Goal: Task Accomplishment & Management: Manage account settings

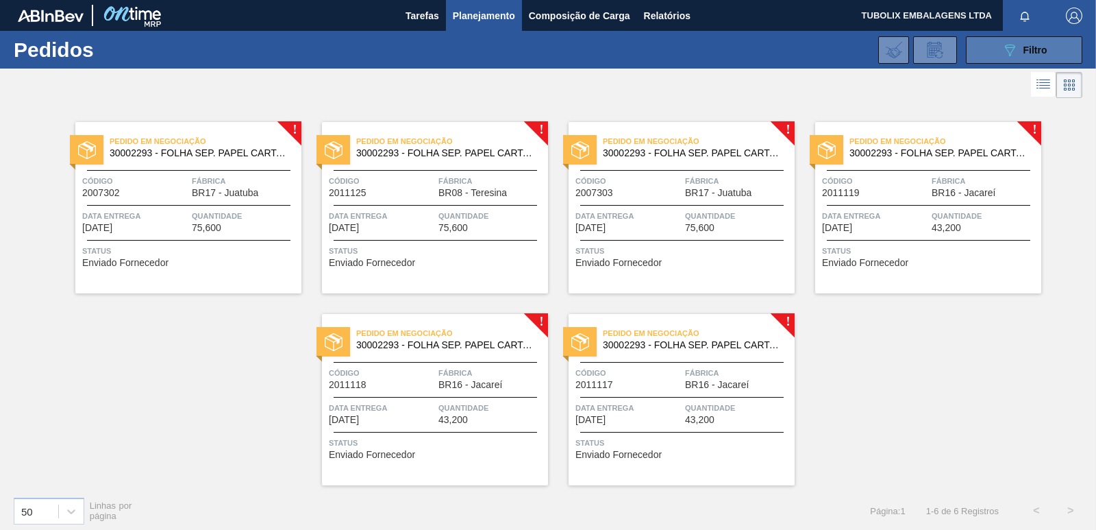
click at [990, 47] on button "089F7B8B-B2A5-4AFE-B5C0-19BA573D28AC Filtro" at bounding box center [1024, 49] width 116 height 27
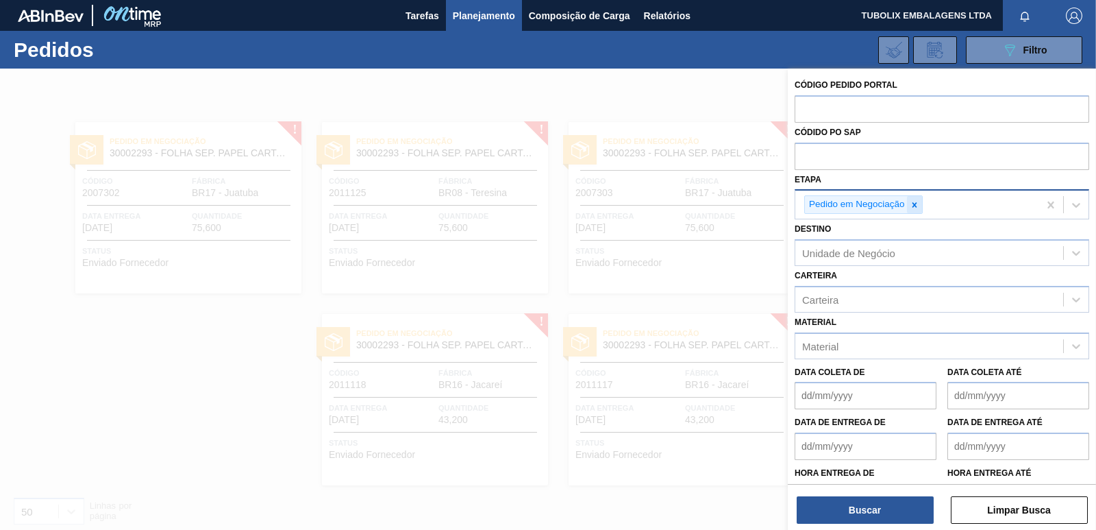
click at [912, 206] on icon at bounding box center [915, 205] width 10 height 10
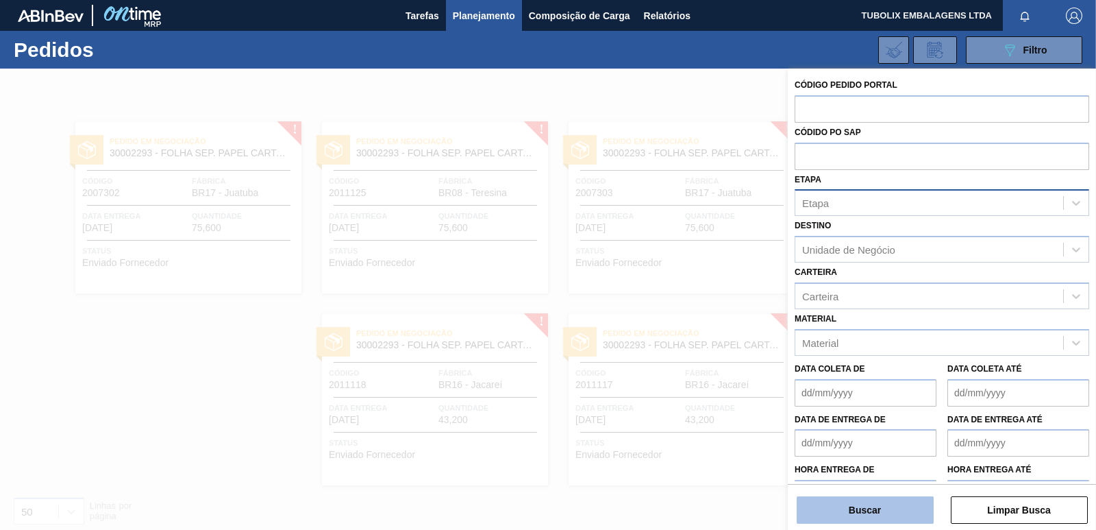
click at [865, 511] on button "Buscar" at bounding box center [865, 509] width 137 height 27
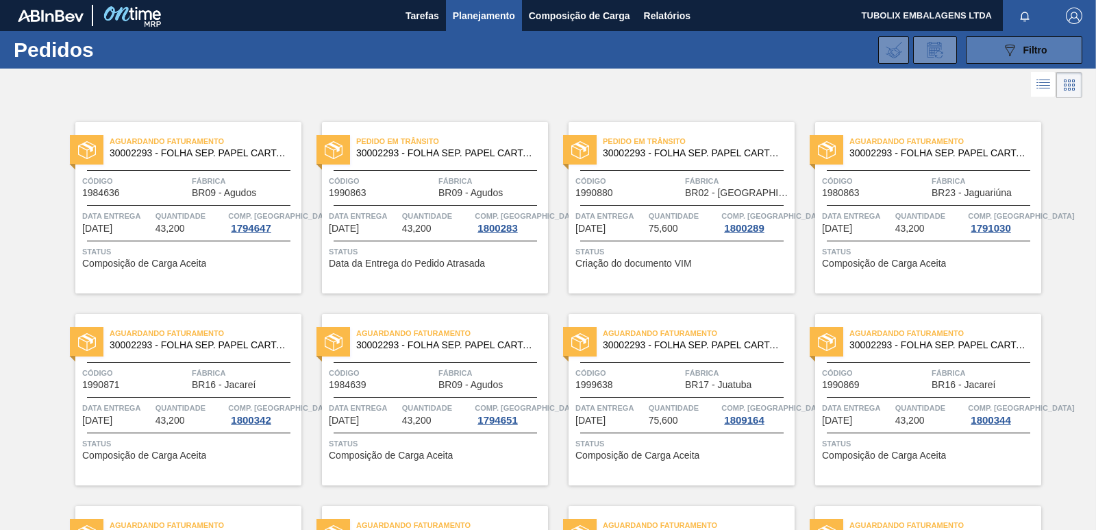
click at [1002, 51] on icon "089F7B8B-B2A5-4AFE-B5C0-19BA573D28AC" at bounding box center [1010, 50] width 16 height 16
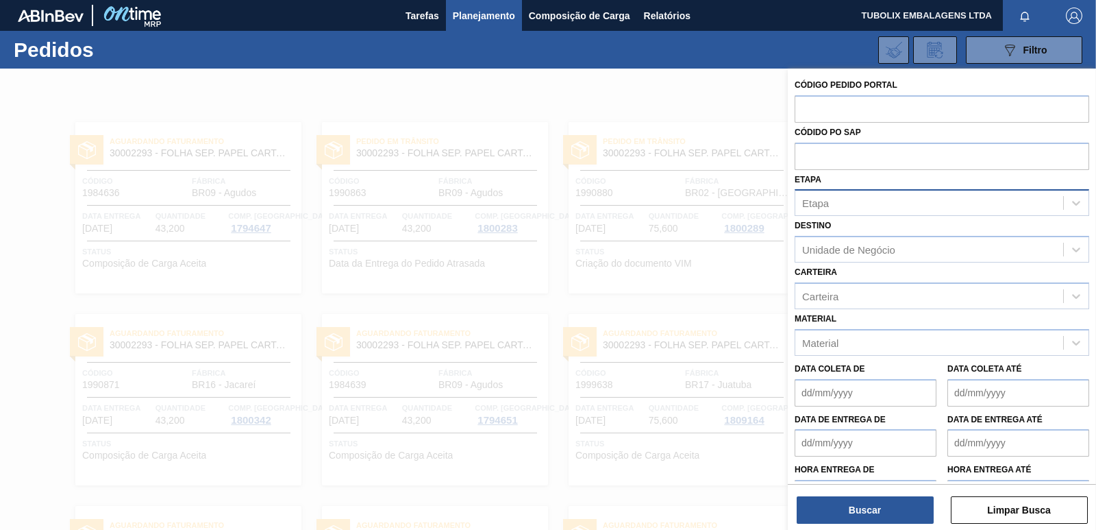
click at [831, 202] on div "Etapa" at bounding box center [930, 203] width 268 height 20
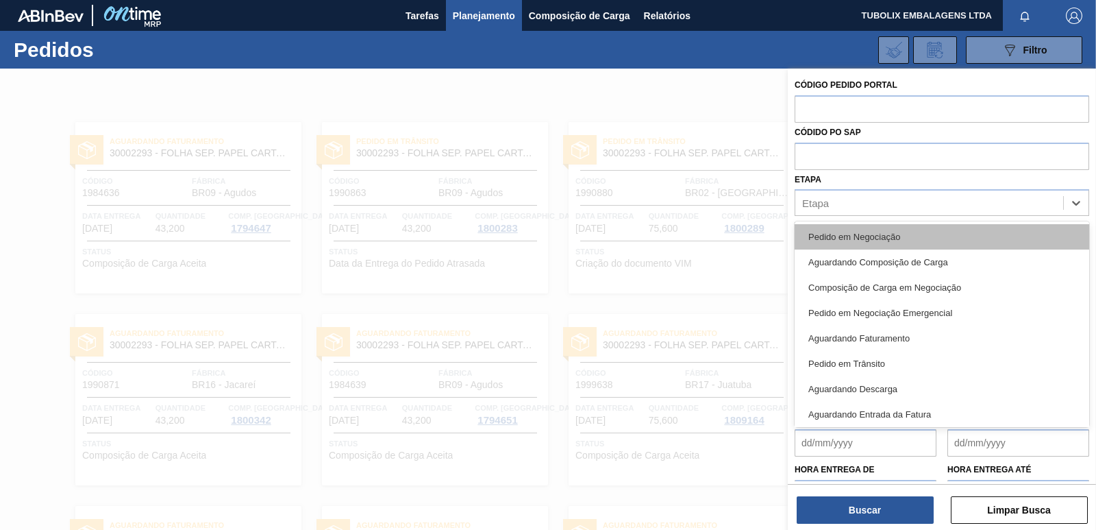
click at [838, 236] on div "Pedido em Negociação" at bounding box center [942, 236] width 295 height 25
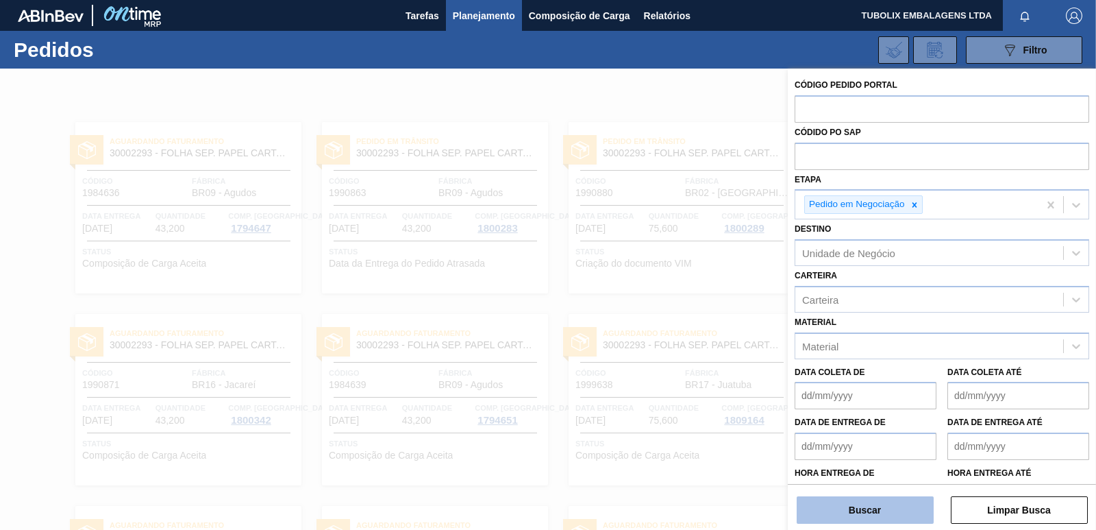
click at [886, 500] on button "Buscar" at bounding box center [865, 509] width 137 height 27
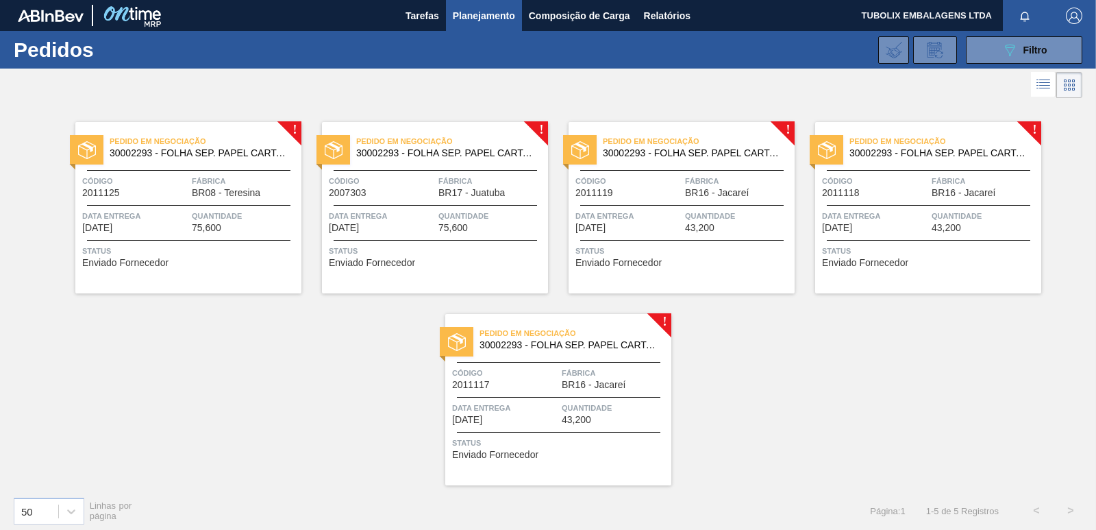
click at [258, 192] on span "BR08 - Teresina" at bounding box center [226, 193] width 69 height 10
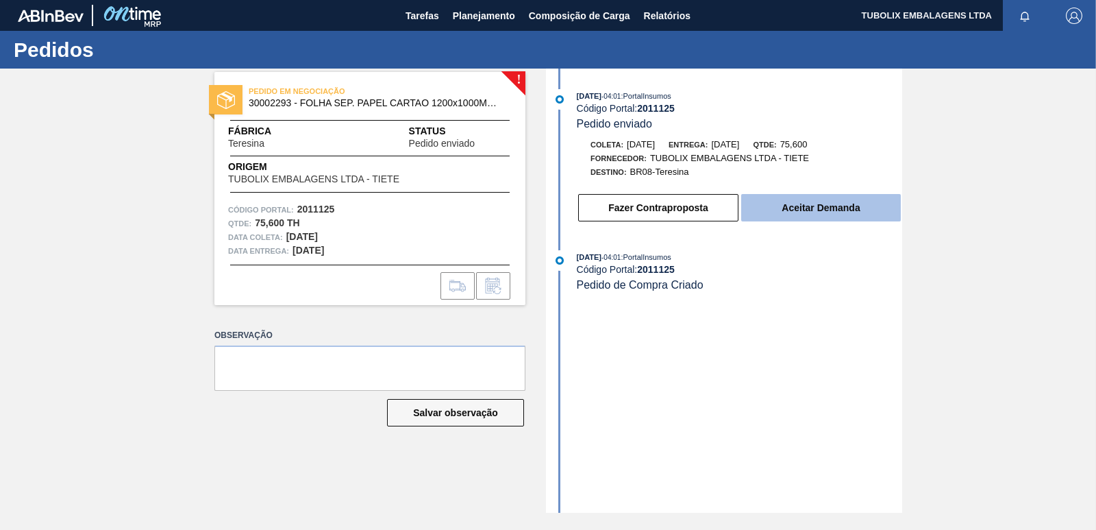
click at [844, 210] on button "Aceitar Demanda" at bounding box center [821, 207] width 160 height 27
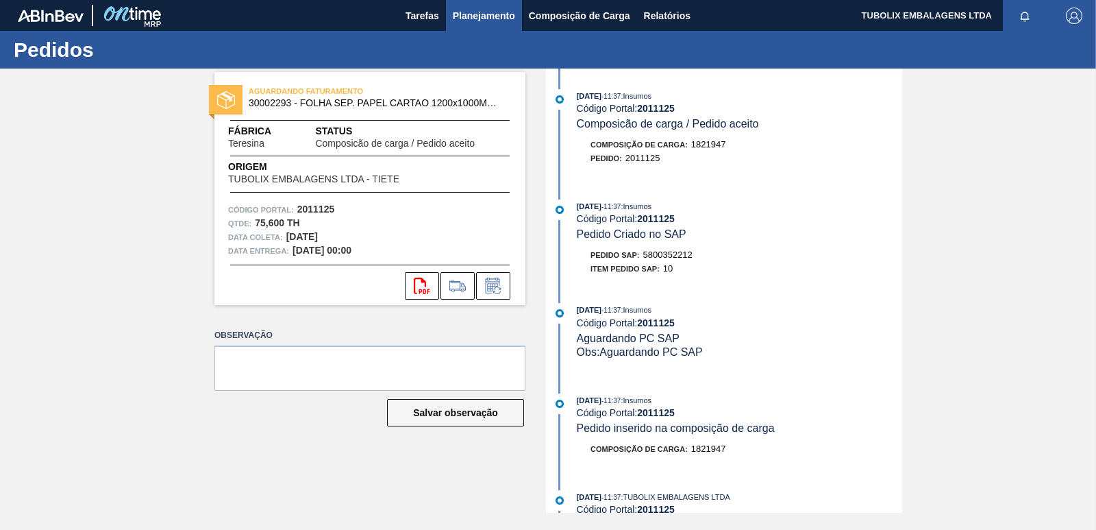
click at [489, 9] on span "Planejamento" at bounding box center [484, 16] width 62 height 16
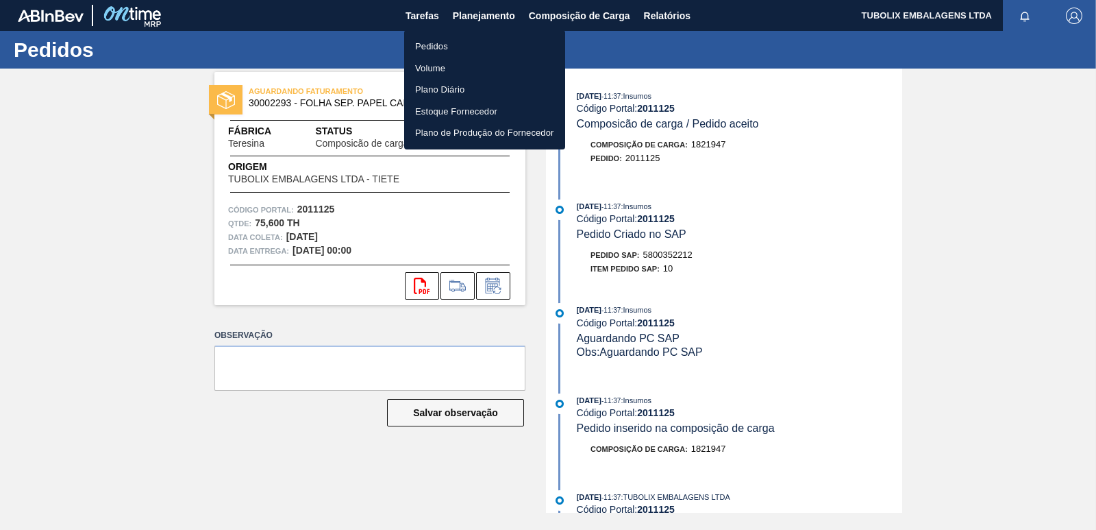
click at [452, 47] on li "Pedidos" at bounding box center [484, 47] width 161 height 22
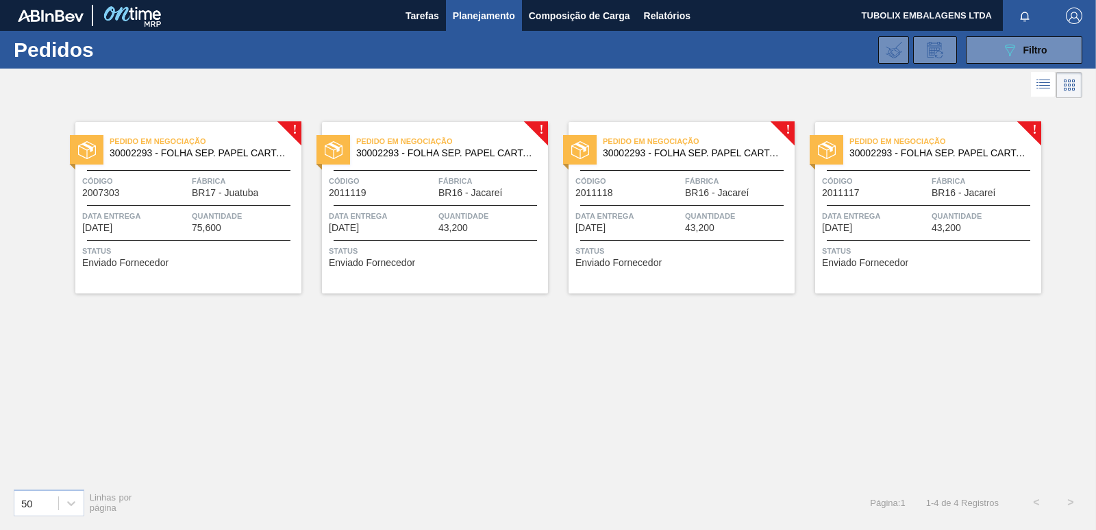
click at [179, 160] on div "Pedido em Negociação 30002293 - FOLHA SEP. PAPEL CARTAO 1200x1000M 350g" at bounding box center [188, 147] width 226 height 31
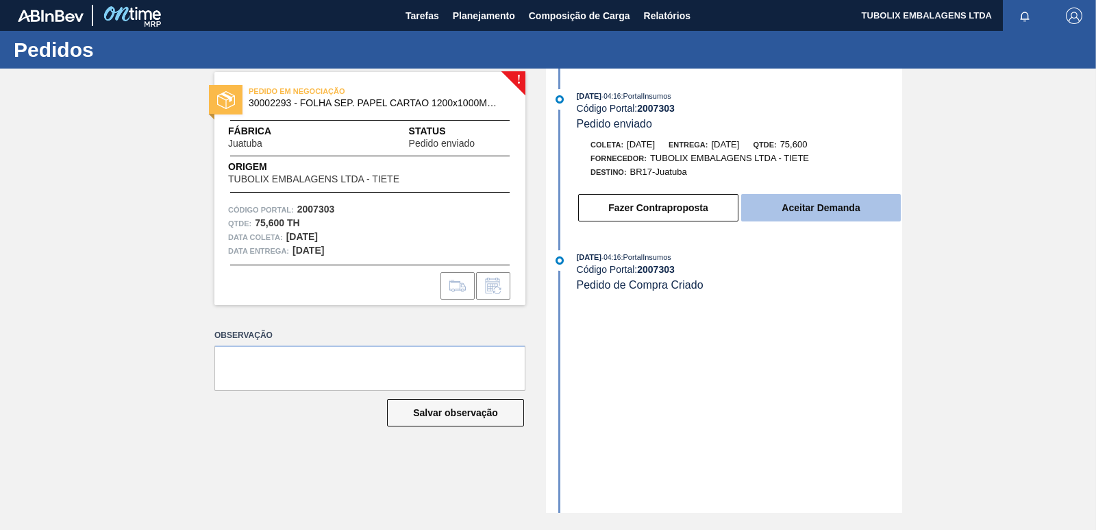
click at [785, 211] on button "Aceitar Demanda" at bounding box center [821, 207] width 160 height 27
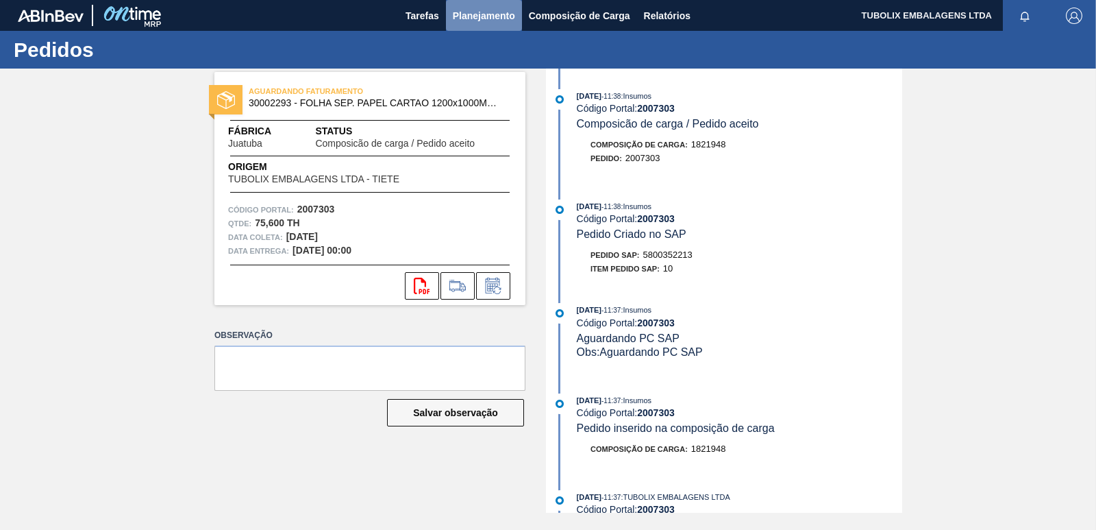
click at [499, 17] on span "Planejamento" at bounding box center [484, 16] width 62 height 16
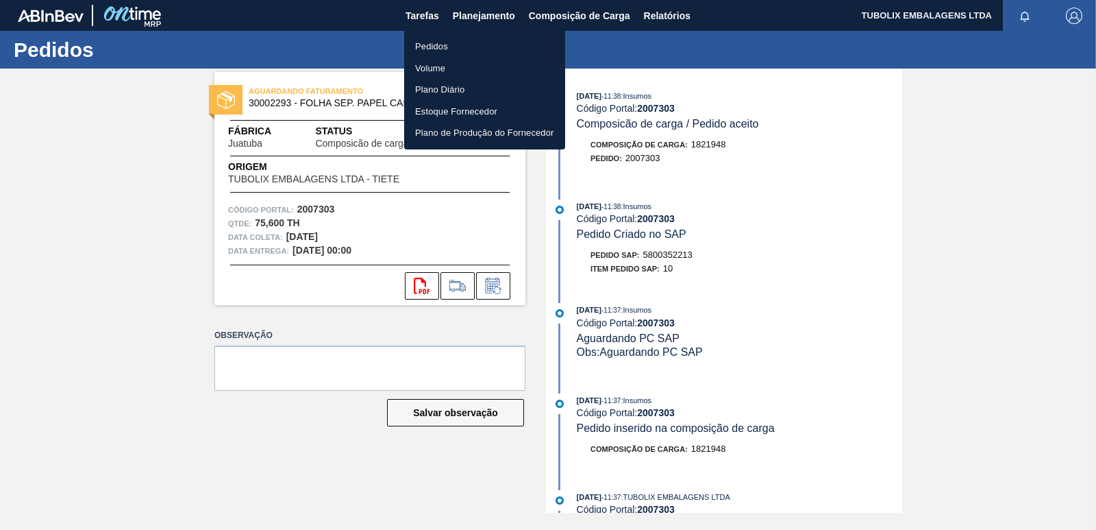
click at [451, 45] on li "Pedidos" at bounding box center [484, 47] width 161 height 22
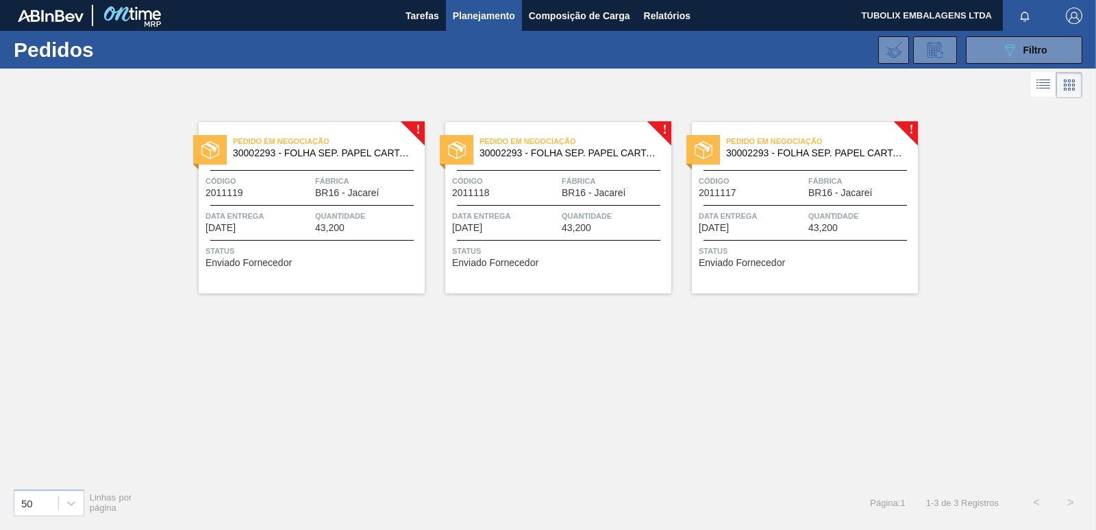
click at [360, 209] on span "Quantidade" at bounding box center [368, 216] width 106 height 14
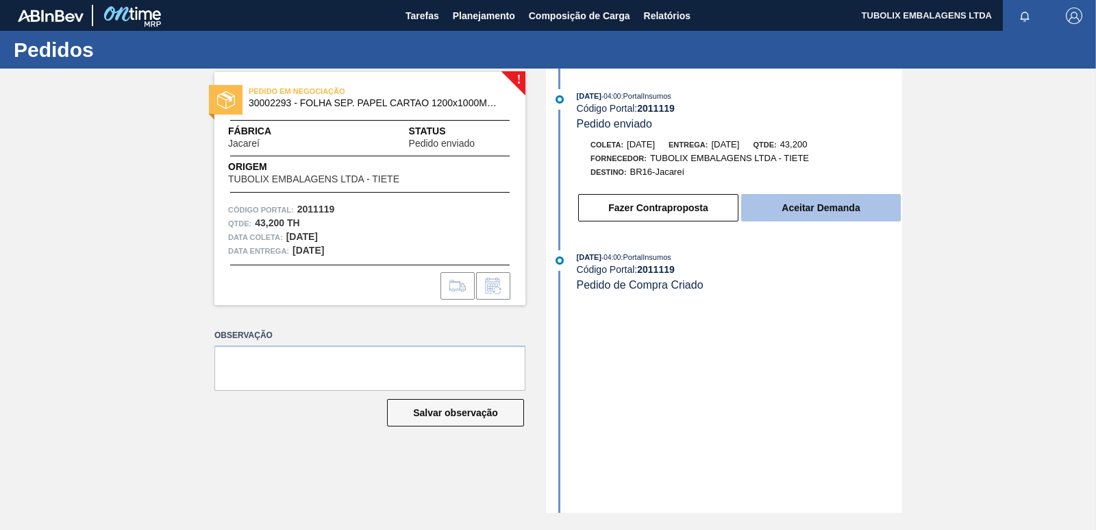
click at [782, 208] on button "Aceitar Demanda" at bounding box center [821, 207] width 160 height 27
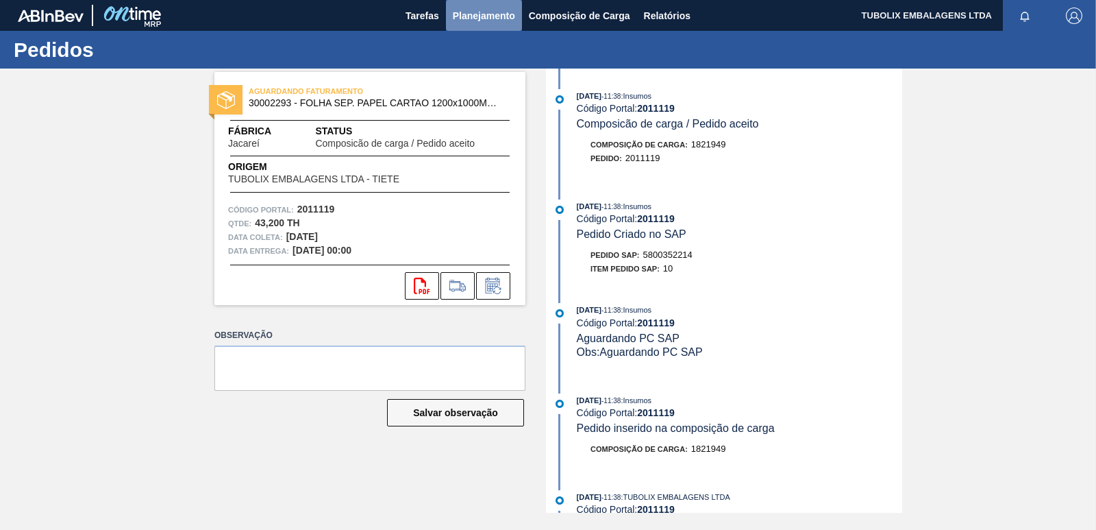
click at [502, 11] on span "Planejamento" at bounding box center [484, 16] width 62 height 16
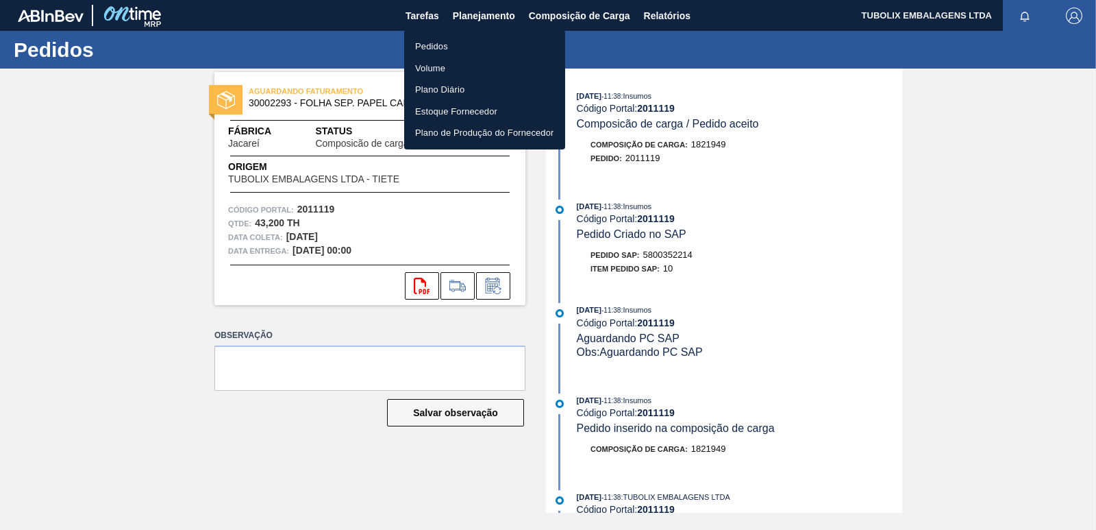
click at [455, 47] on li "Pedidos" at bounding box center [484, 47] width 161 height 22
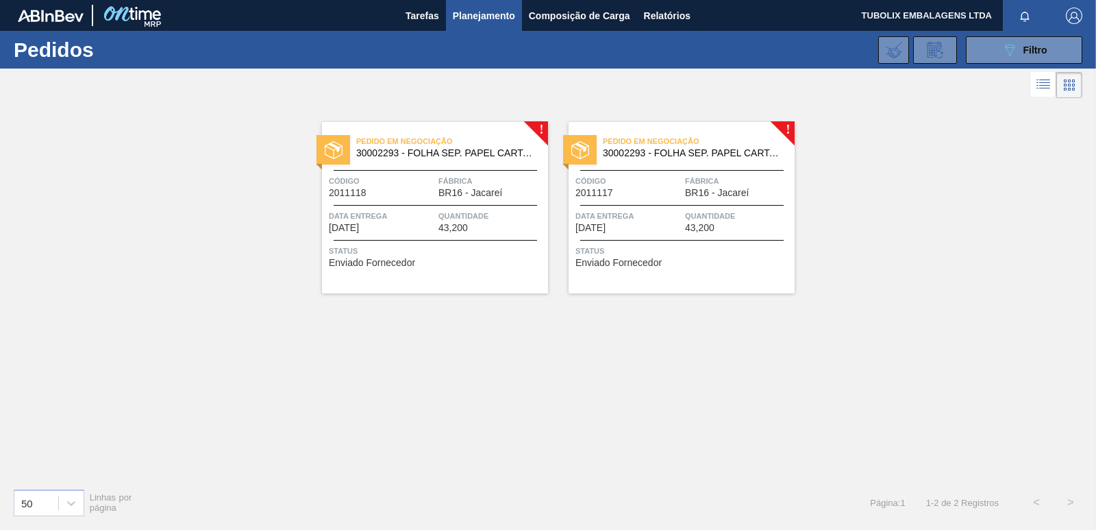
click at [465, 182] on span "Fábrica" at bounding box center [492, 181] width 106 height 14
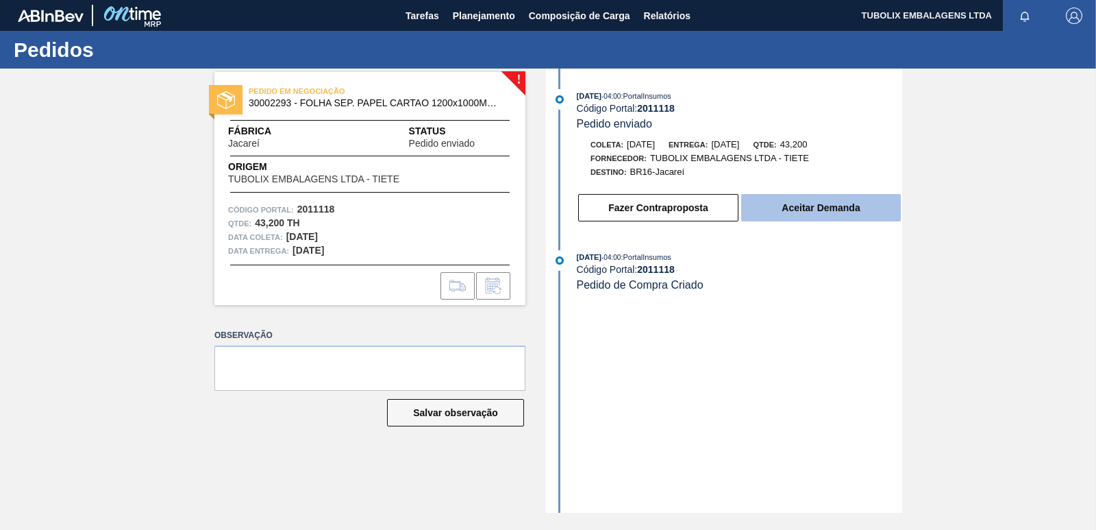
click at [800, 206] on button "Aceitar Demanda" at bounding box center [821, 207] width 160 height 27
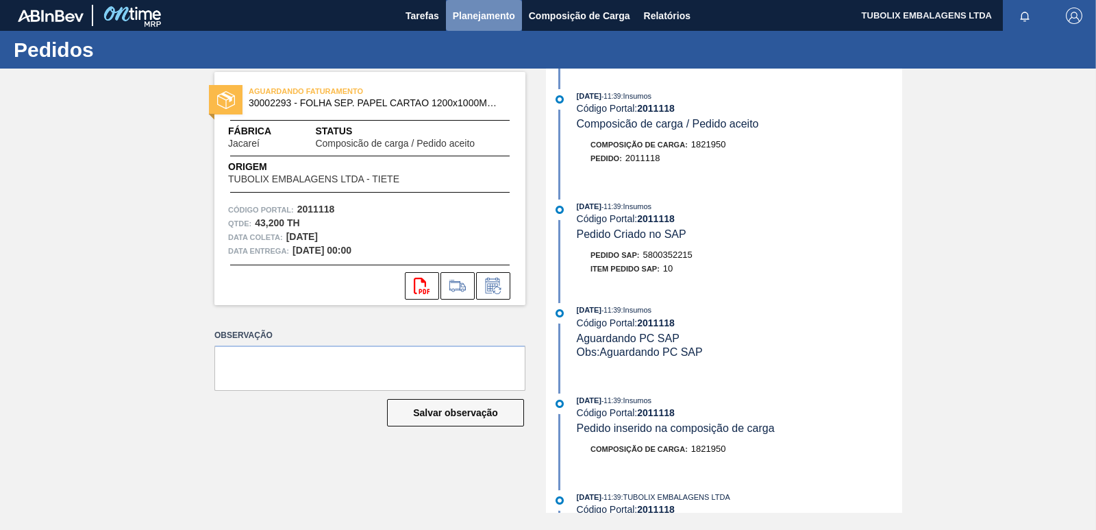
click at [491, 11] on span "Planejamento" at bounding box center [484, 16] width 62 height 16
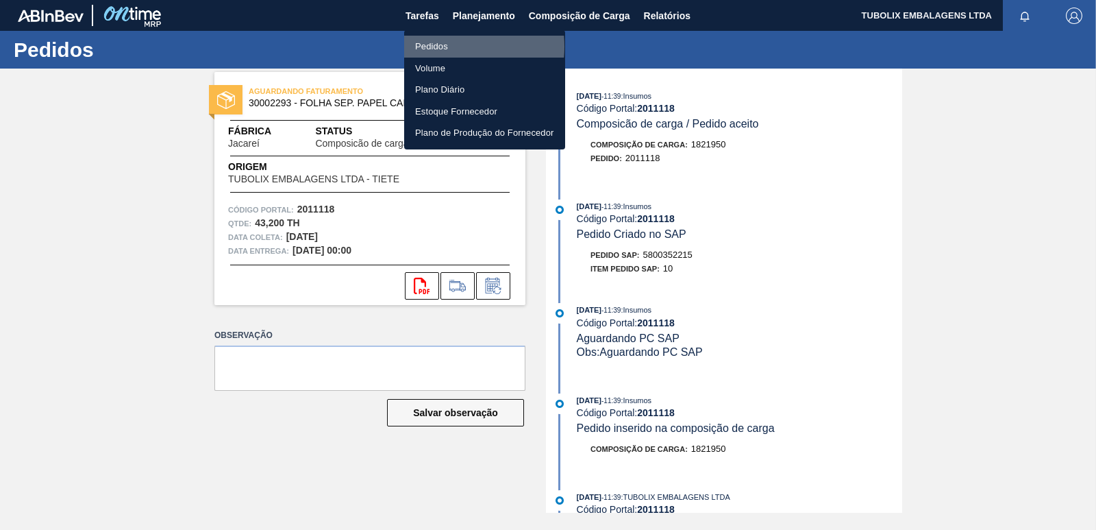
click at [445, 47] on li "Pedidos" at bounding box center [484, 47] width 161 height 22
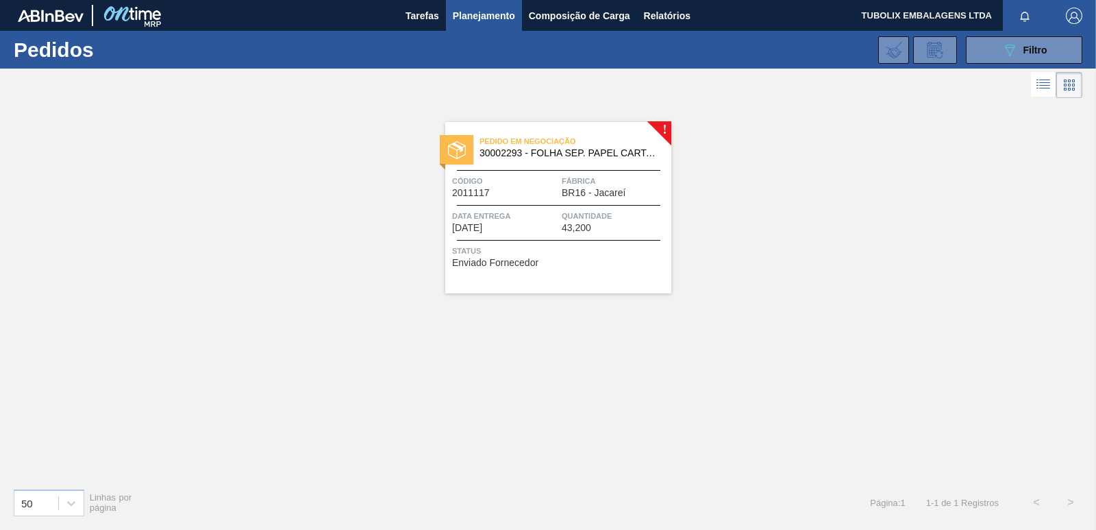
click at [537, 192] on div "Código 2011117" at bounding box center [505, 186] width 106 height 24
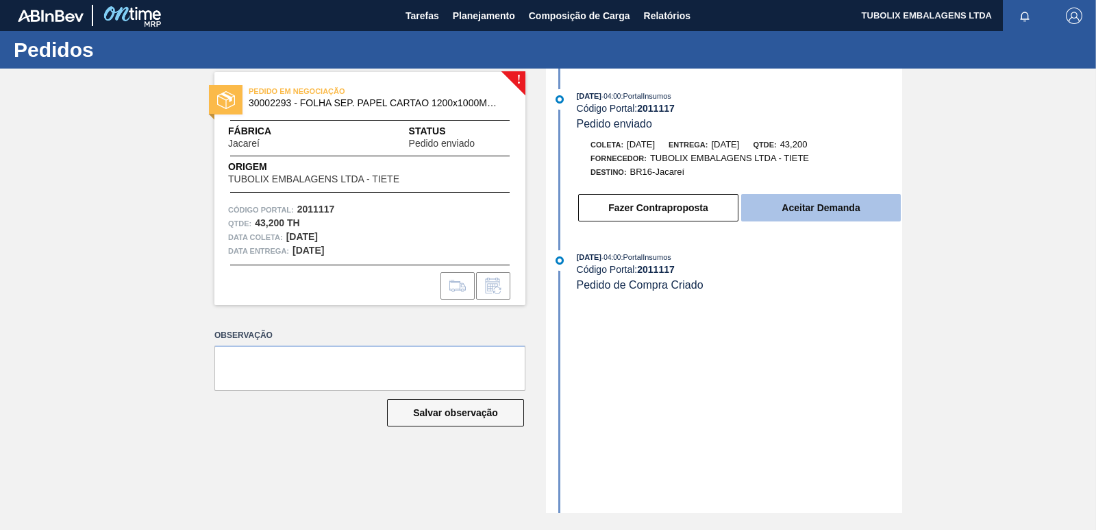
click at [827, 212] on button "Aceitar Demanda" at bounding box center [821, 207] width 160 height 27
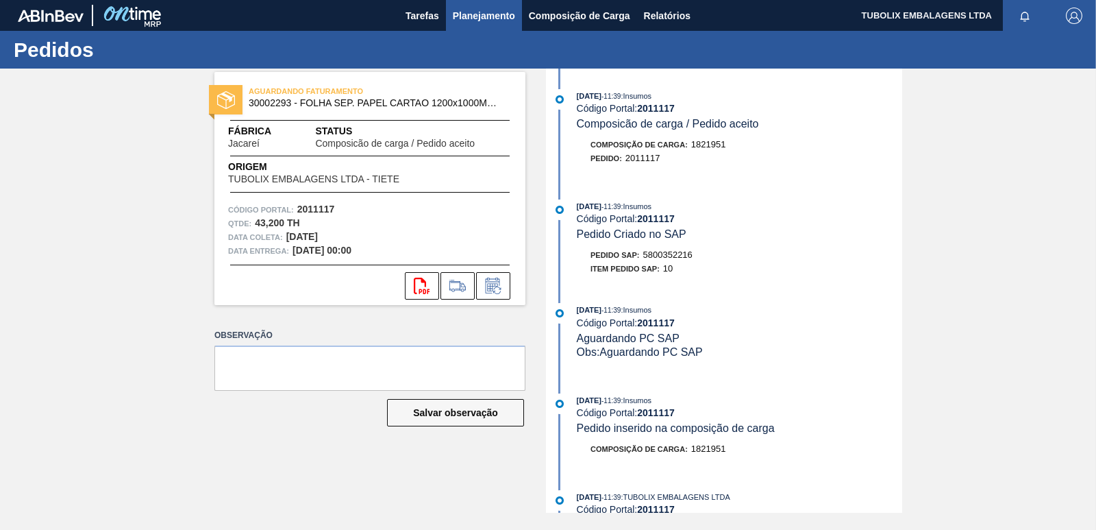
click at [489, 14] on span "Planejamento" at bounding box center [484, 16] width 62 height 16
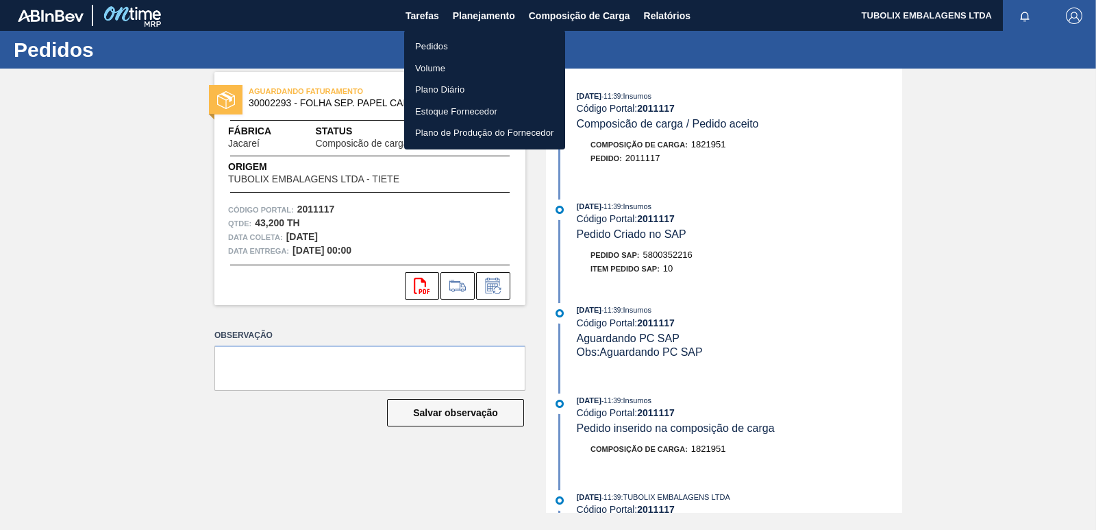
click at [447, 42] on li "Pedidos" at bounding box center [484, 47] width 161 height 22
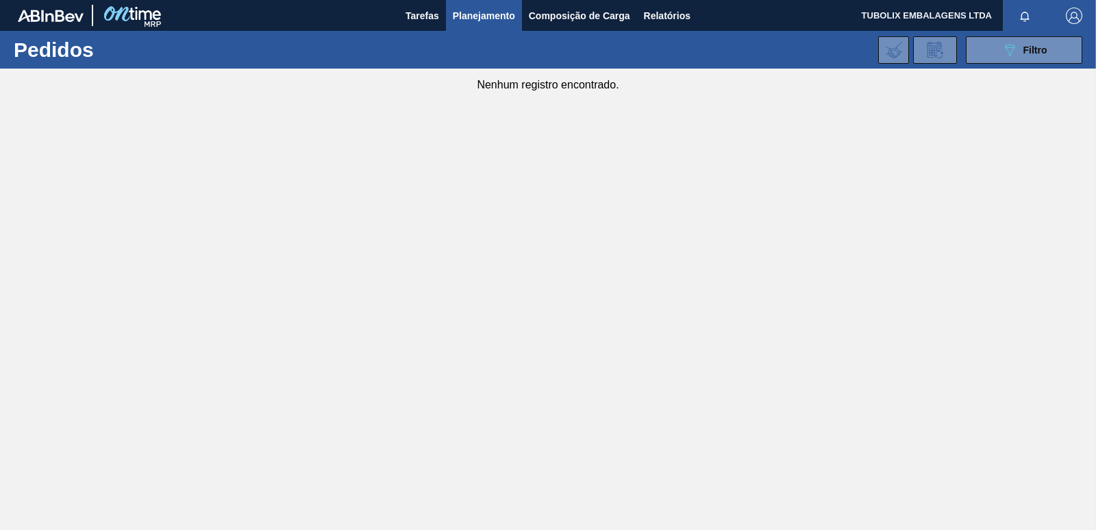
click at [489, 12] on span "Planejamento" at bounding box center [484, 16] width 62 height 16
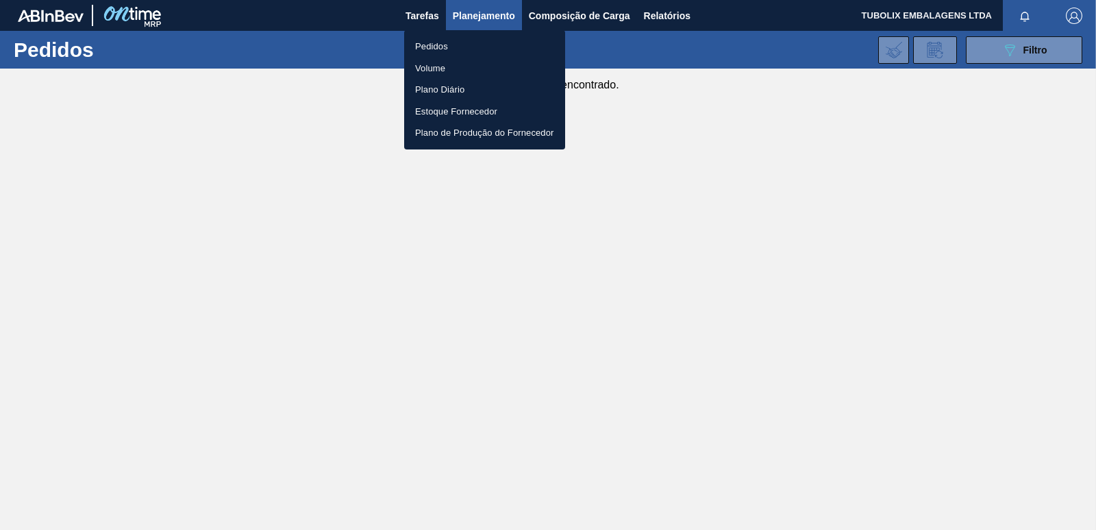
click at [1040, 55] on div at bounding box center [548, 265] width 1096 height 530
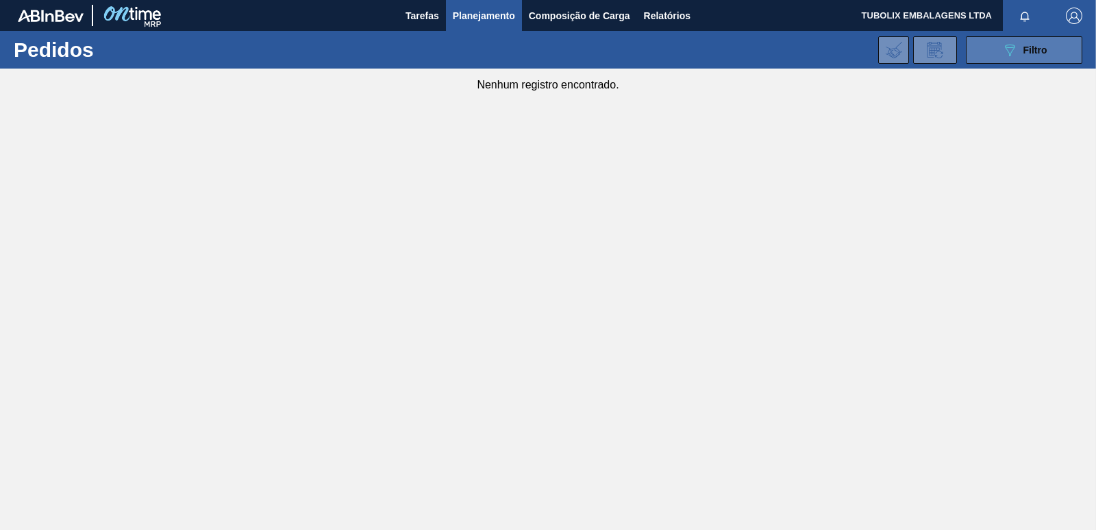
click at [981, 45] on button "089F7B8B-B2A5-4AFE-B5C0-19BA573D28AC Filtro" at bounding box center [1024, 49] width 116 height 27
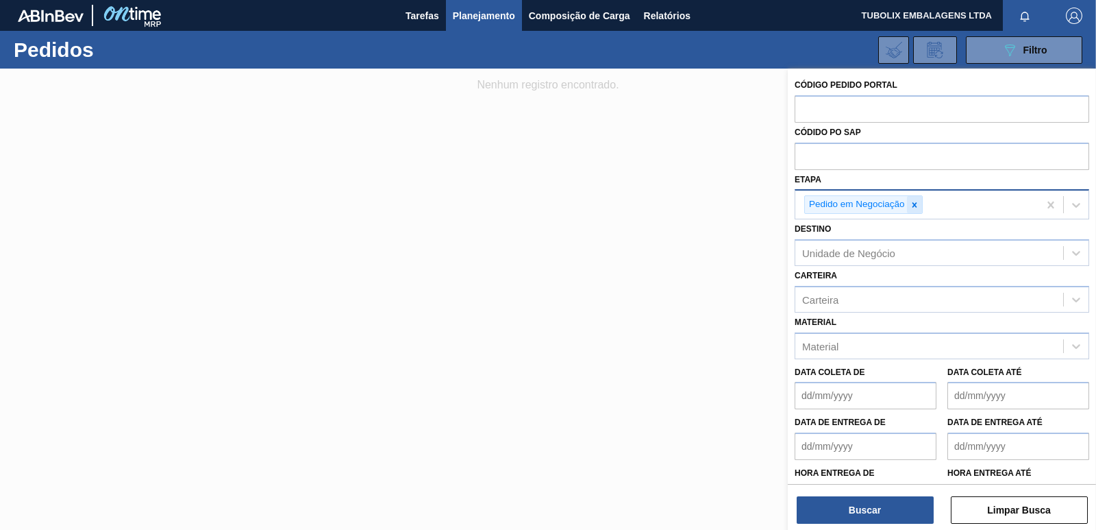
click at [918, 204] on icon at bounding box center [915, 205] width 10 height 10
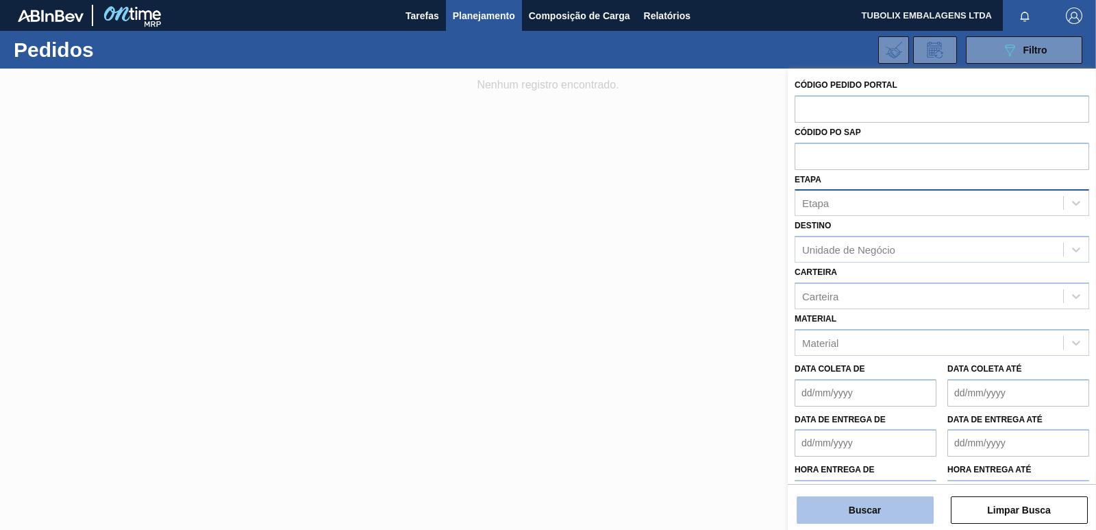
click at [829, 518] on button "Buscar" at bounding box center [865, 509] width 137 height 27
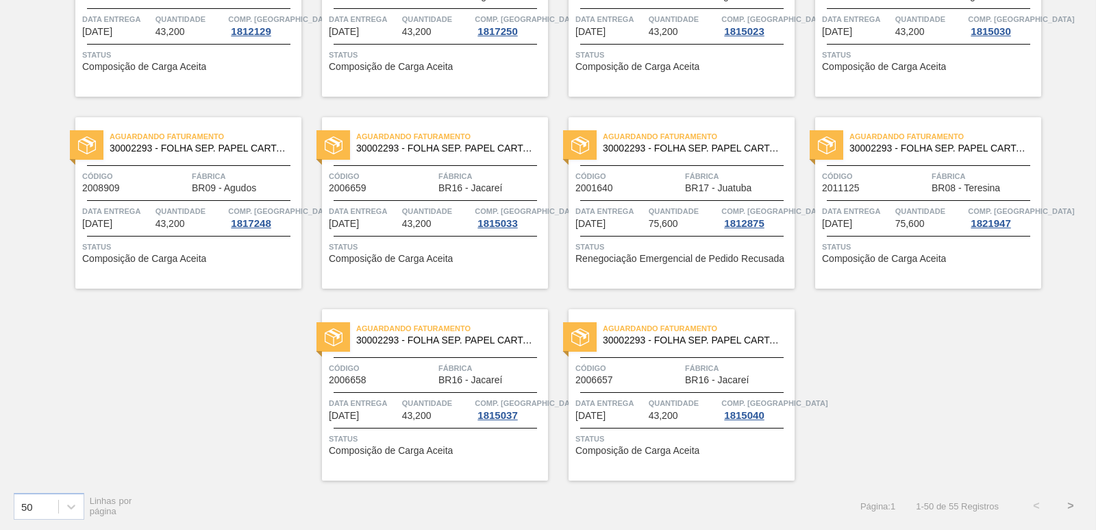
scroll to position [2117, 0]
click at [1068, 501] on button ">" at bounding box center [1071, 504] width 34 height 34
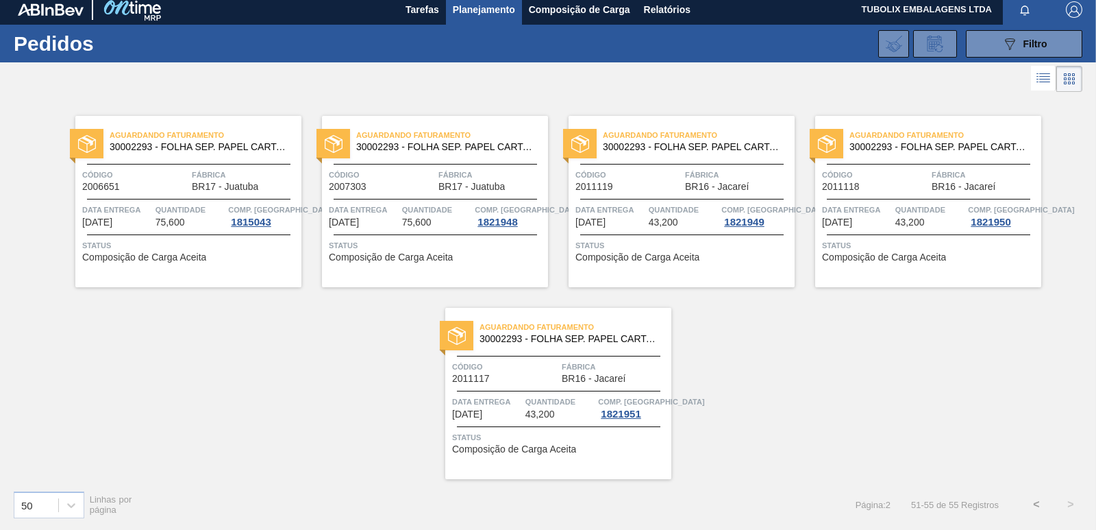
scroll to position [6, 0]
click at [980, 40] on button "089F7B8B-B2A5-4AFE-B5C0-19BA573D28AC Filtro" at bounding box center [1024, 43] width 116 height 27
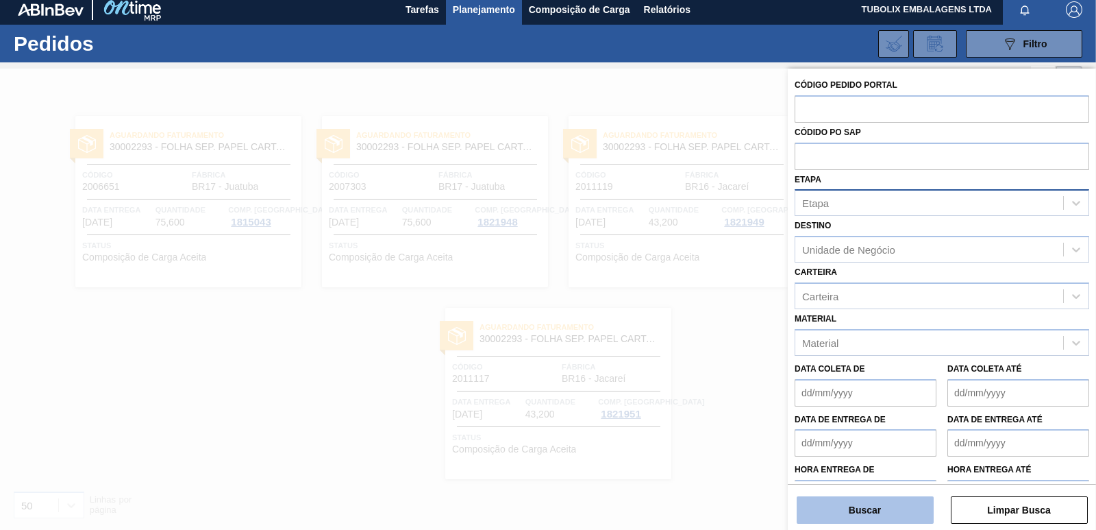
click at [885, 504] on button "Buscar" at bounding box center [865, 509] width 137 height 27
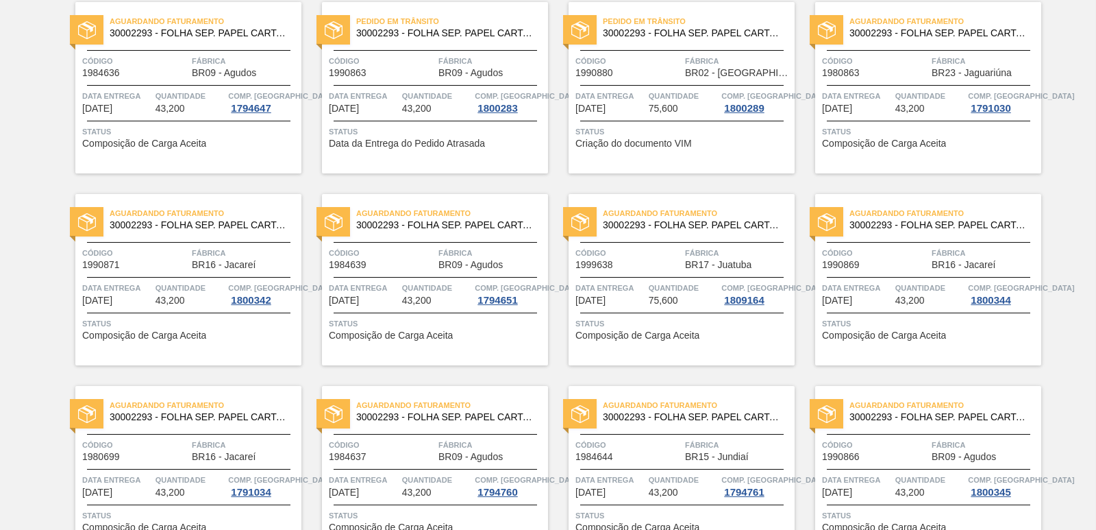
scroll to position [0, 0]
